Goal: Information Seeking & Learning: Understand process/instructions

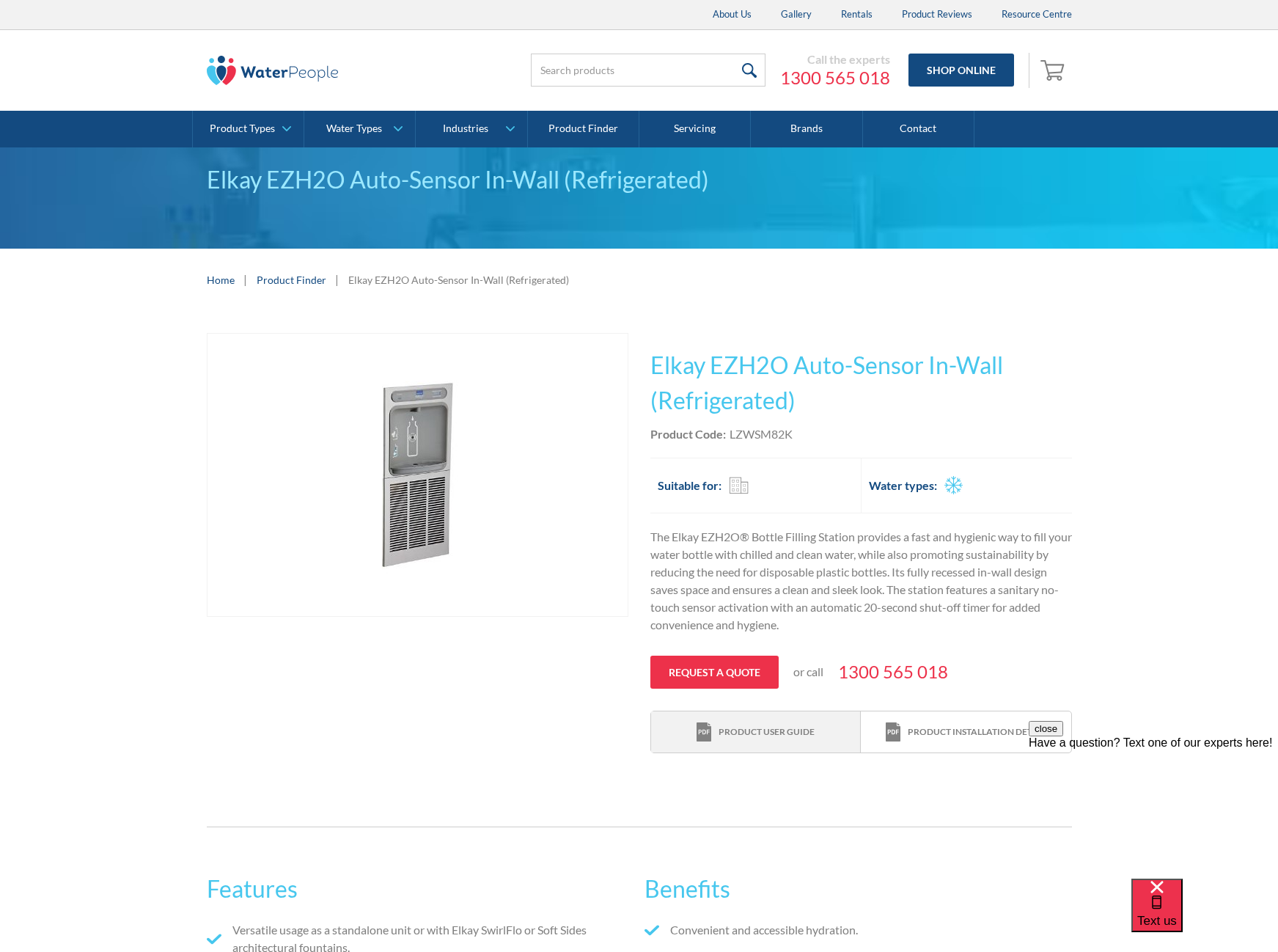
click at [732, 744] on link "Product user guide" at bounding box center [756, 732] width 210 height 42
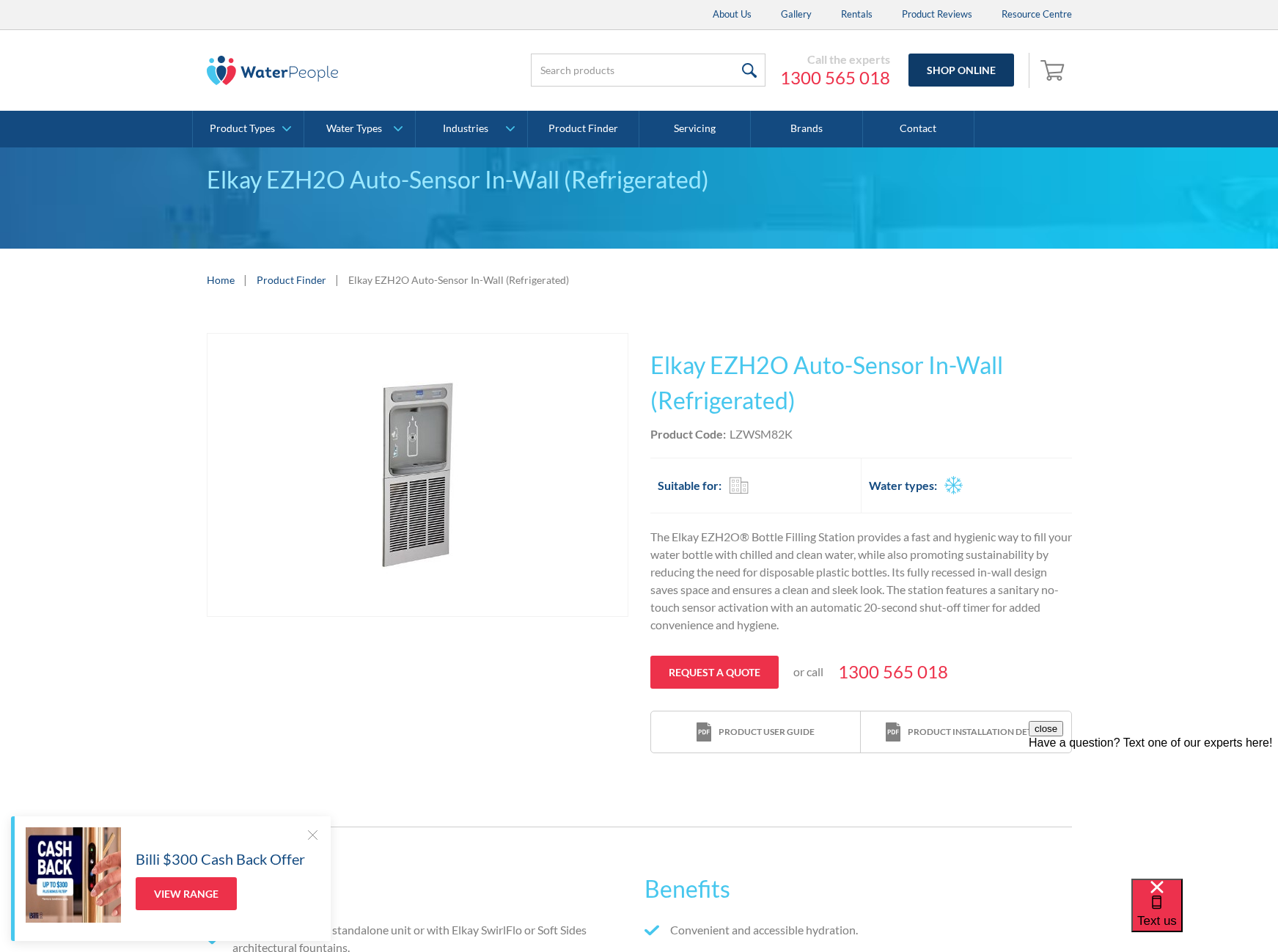
click at [965, 72] on link "Shop Online" at bounding box center [961, 69] width 106 height 33
click at [305, 833] on div at bounding box center [313, 834] width 14 height 14
